Goal: Task Accomplishment & Management: Manage account settings

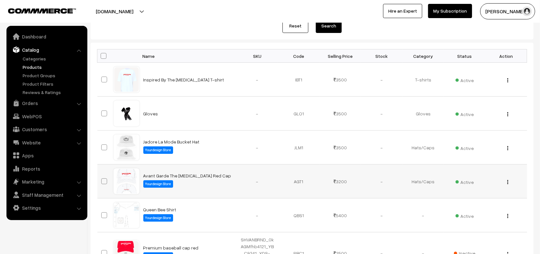
scroll to position [74, 0]
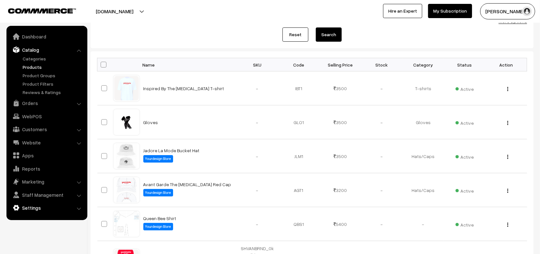
click at [37, 210] on link "Settings" at bounding box center [46, 208] width 77 height 12
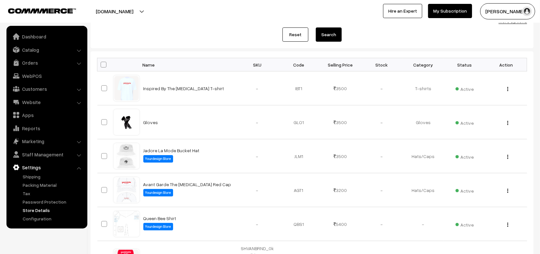
click at [39, 208] on link "Store Details" at bounding box center [53, 210] width 64 height 7
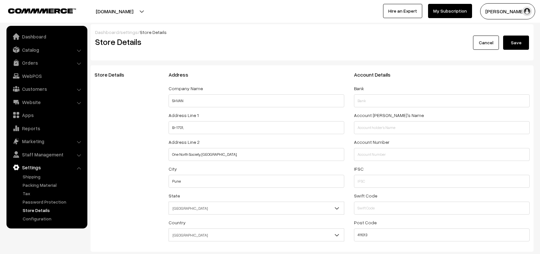
select select "99"
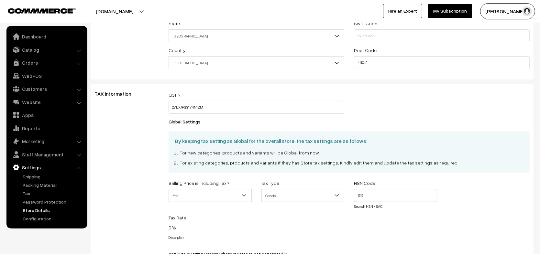
scroll to position [156, 0]
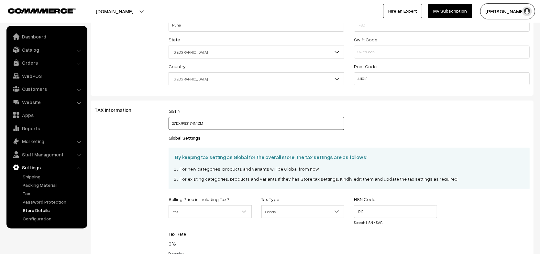
click at [189, 121] on input "27DXJPS3174N1ZM" at bounding box center [256, 123] width 176 height 13
click at [33, 48] on link "Catalog" at bounding box center [46, 50] width 77 height 12
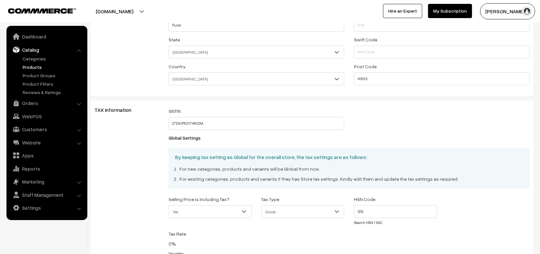
click at [32, 66] on link "Products" at bounding box center [53, 67] width 64 height 7
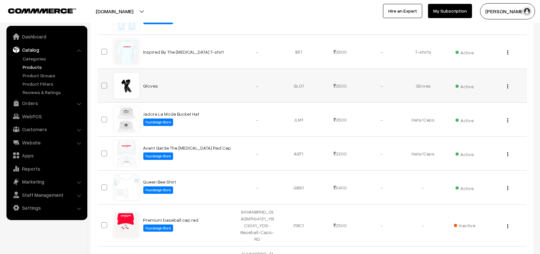
scroll to position [335, 0]
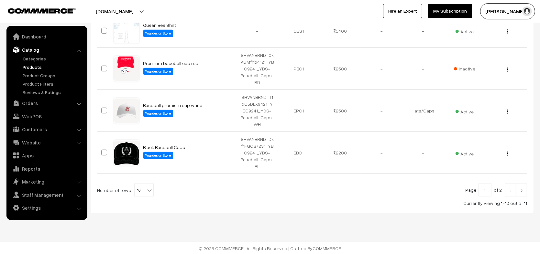
click at [519, 189] on img at bounding box center [521, 191] width 6 height 4
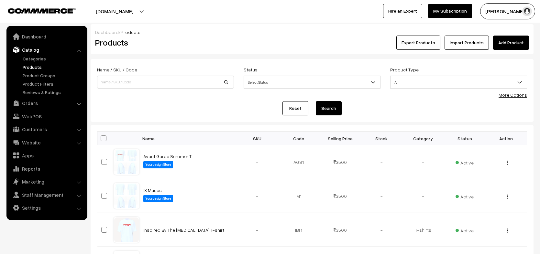
scroll to position [335, 0]
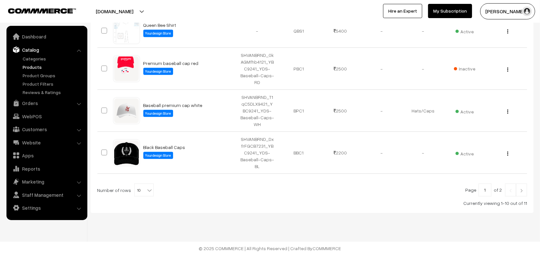
click at [148, 193] on span "10" at bounding box center [143, 190] width 19 height 13
select select "20"
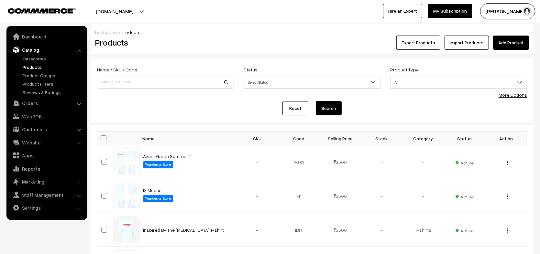
scroll to position [353, 0]
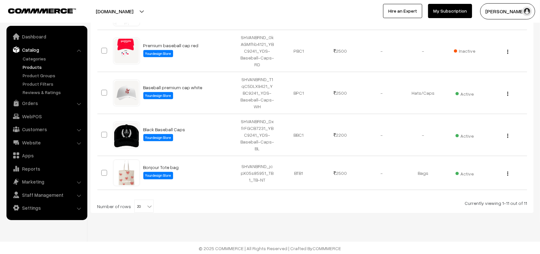
click at [216, 158] on td "Bonjour Tote bag Yourdesign Store" at bounding box center [187, 173] width 97 height 34
